Goal: Task Accomplishment & Management: Manage account settings

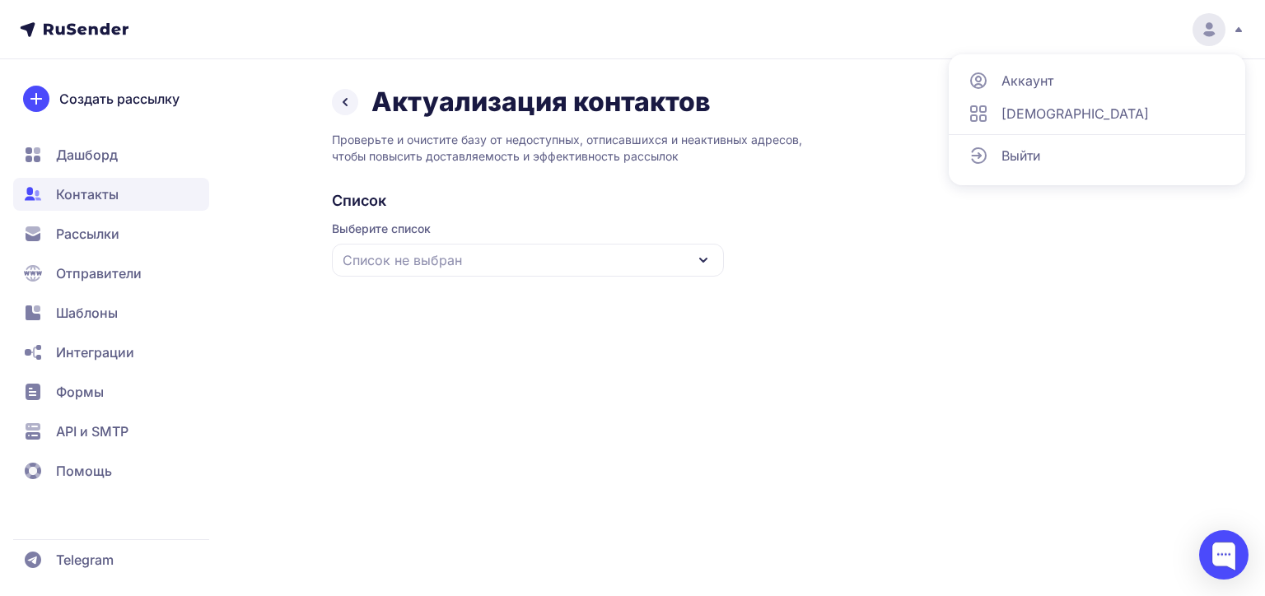
click at [1200, 29] on circle at bounding box center [1208, 29] width 33 height 33
click at [184, 165] on span "Дашборд" at bounding box center [111, 154] width 196 height 33
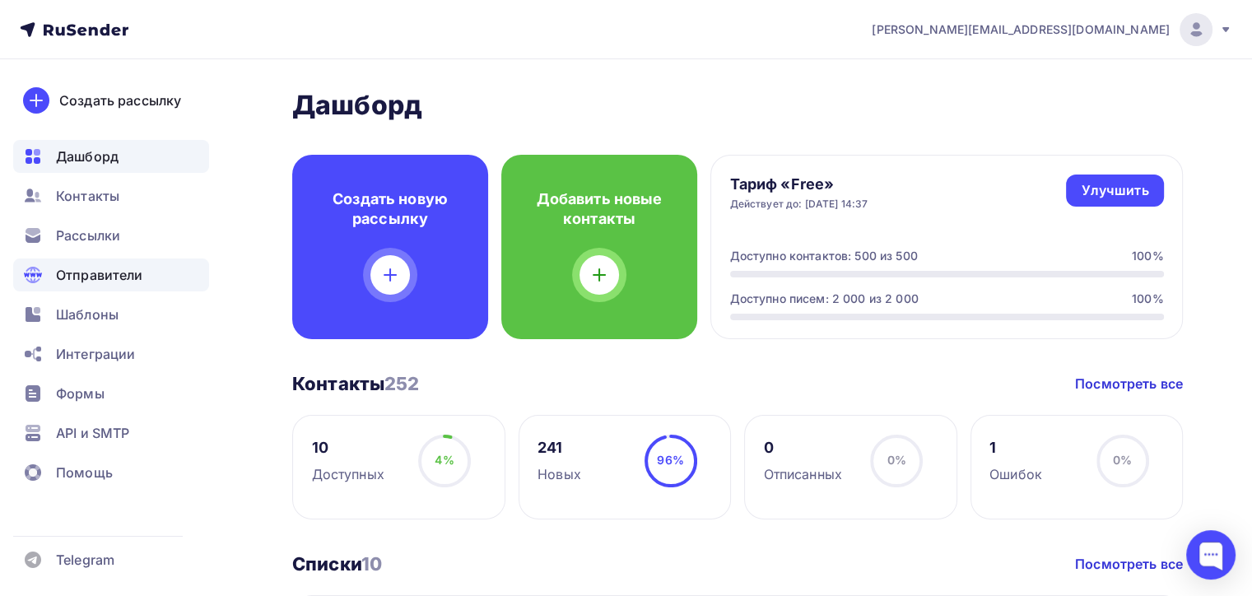
click at [82, 279] on span "Отправители" at bounding box center [99, 275] width 87 height 20
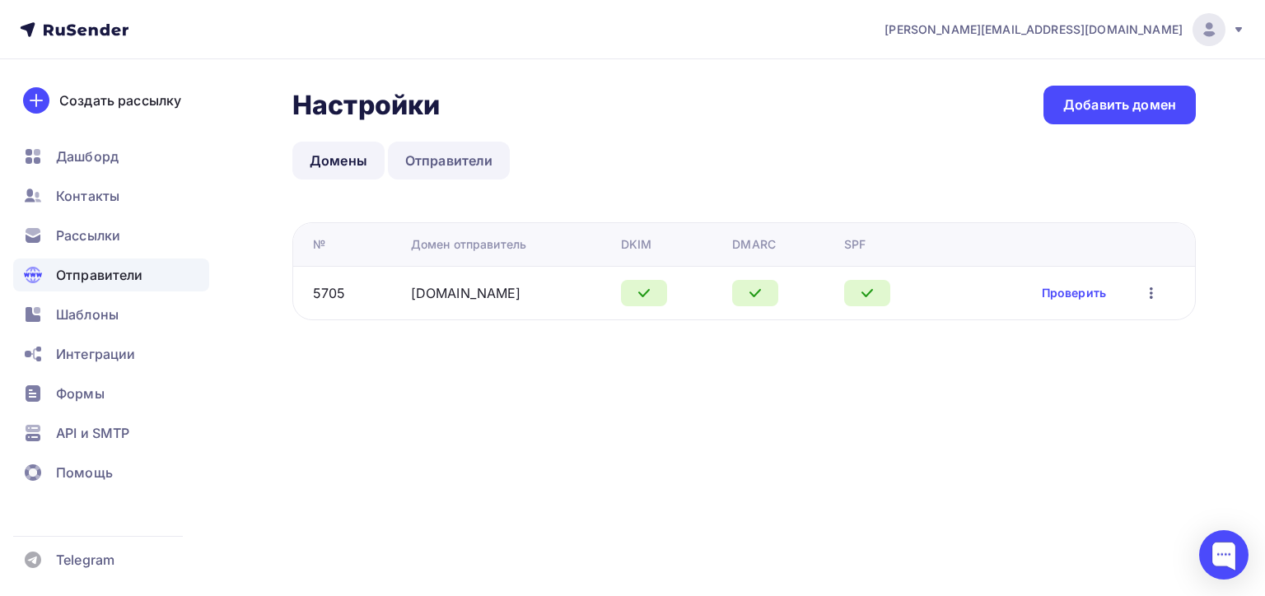
drag, startPoint x: 430, startPoint y: 137, endPoint x: 436, endPoint y: 143, distance: 8.8
click at [435, 142] on div "Настройки Настройки Добавить домен Домены Отправители Домены Отправители № Доме…" at bounding box center [743, 203] width 903 height 235
click at [449, 167] on link "Отправители" at bounding box center [449, 161] width 123 height 38
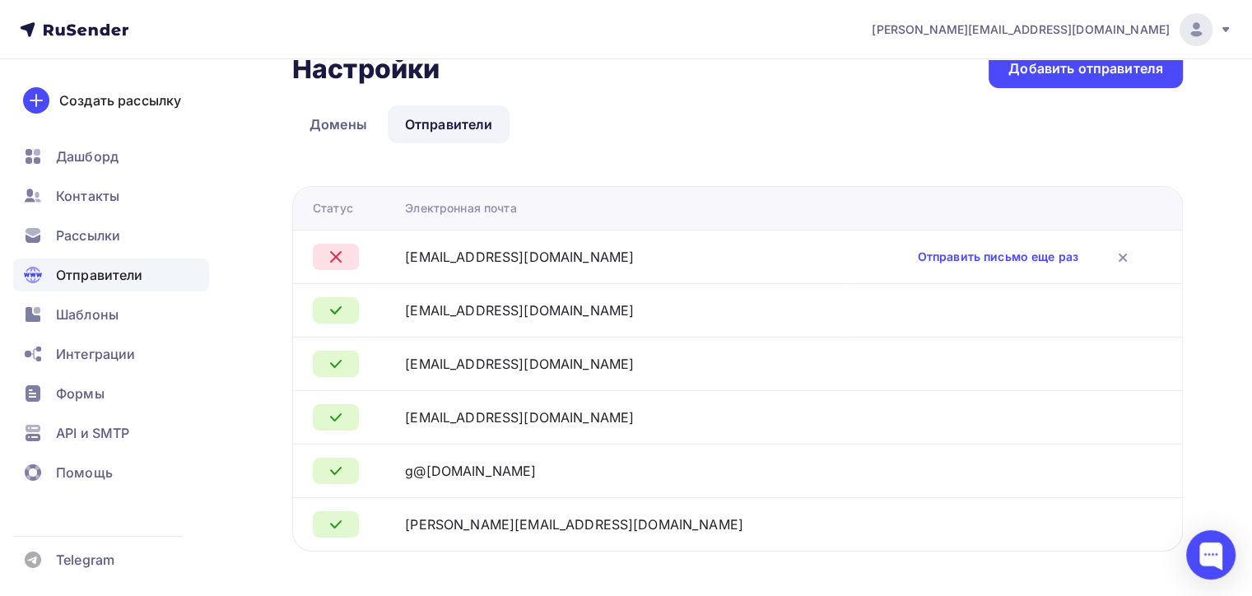
scroll to position [56, 0]
